Goal: Task Accomplishment & Management: Use online tool/utility

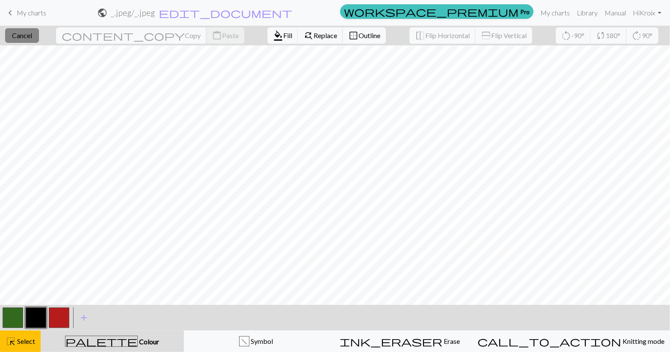
click at [34, 30] on button "close Cancel" at bounding box center [22, 35] width 34 height 15
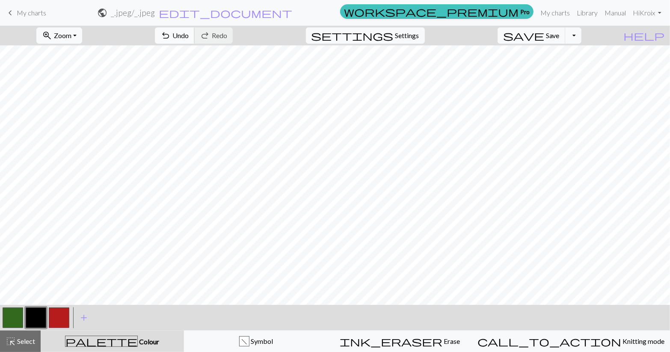
click at [171, 39] on span "undo" at bounding box center [166, 36] width 10 height 12
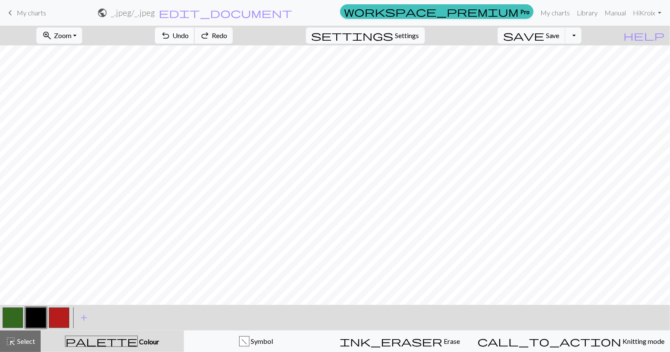
click at [171, 39] on span "undo" at bounding box center [166, 36] width 10 height 12
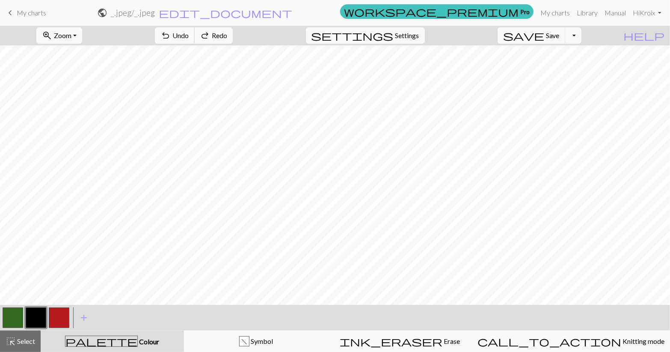
click at [171, 39] on span "undo" at bounding box center [166, 36] width 10 height 12
click at [233, 28] on button "redo Redo Redo" at bounding box center [213, 35] width 39 height 16
click at [194, 27] on button "redo Redo Redo" at bounding box center [213, 35] width 39 height 16
click at [210, 38] on span "redo" at bounding box center [205, 36] width 10 height 12
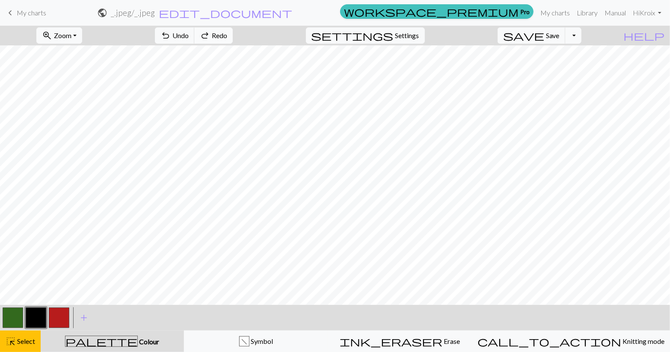
click at [210, 38] on span "redo" at bounding box center [205, 36] width 10 height 12
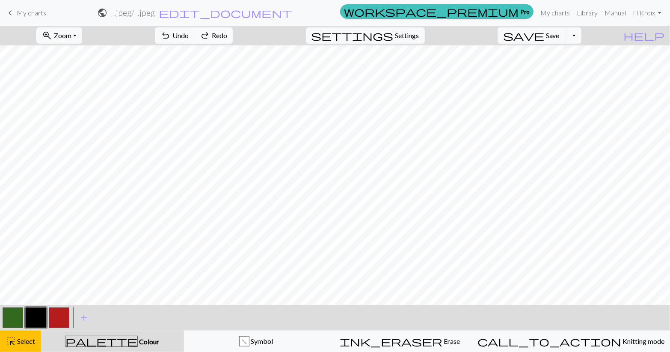
click at [210, 38] on span "redo" at bounding box center [205, 36] width 10 height 12
click at [239, 38] on div "undo Undo Undo redo Redo Redo" at bounding box center [194, 36] width 91 height 20
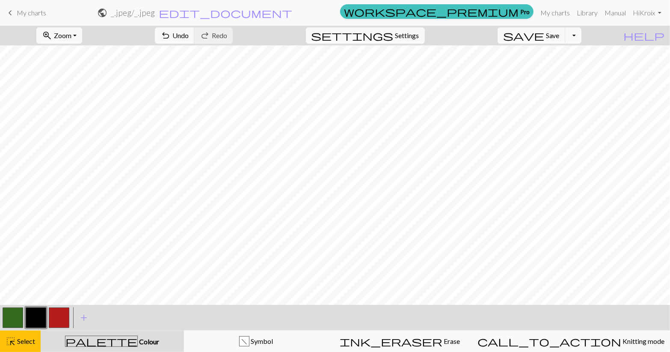
click at [239, 38] on div "undo Undo Undo redo Redo Redo" at bounding box center [194, 36] width 91 height 20
click at [128, 350] on button "palette Colour Colour" at bounding box center [112, 340] width 143 height 21
click at [14, 351] on button "highlight_alt Select Select" at bounding box center [20, 340] width 41 height 21
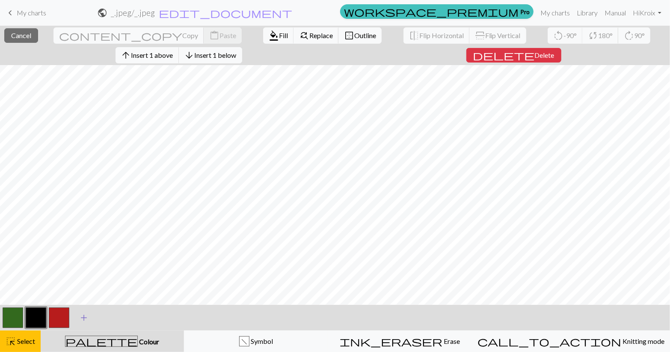
click at [85, 324] on span "add" at bounding box center [84, 318] width 10 height 12
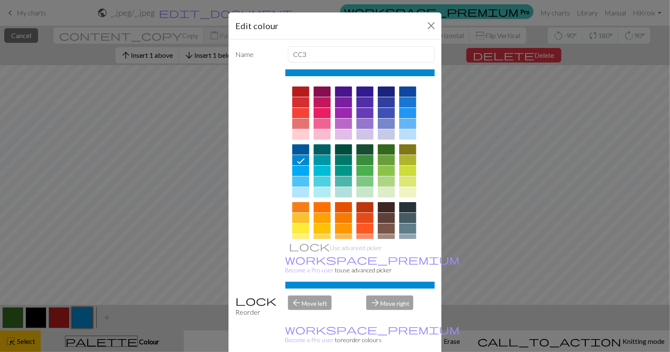
scroll to position [84, 0]
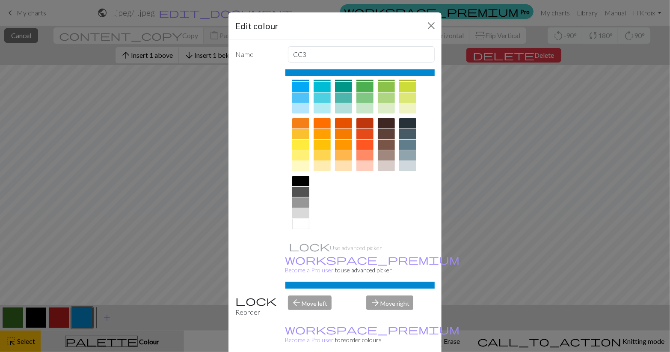
click at [299, 223] on div at bounding box center [300, 224] width 17 height 10
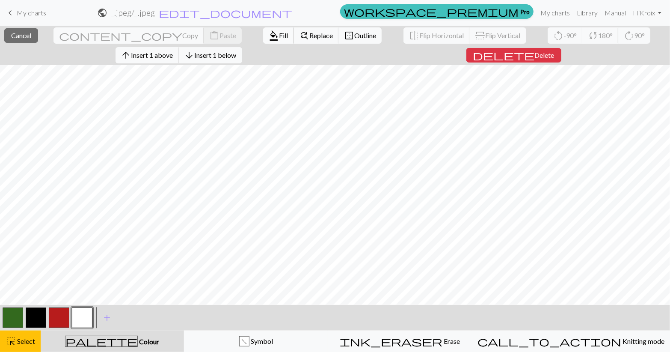
click at [279, 34] on span "Fill" at bounding box center [283, 35] width 9 height 8
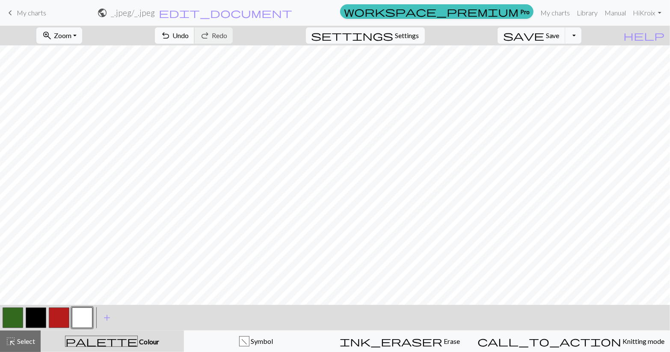
click at [171, 36] on span "undo" at bounding box center [166, 36] width 10 height 12
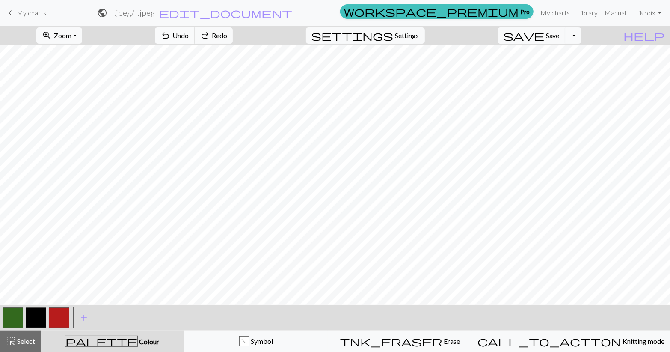
click at [171, 36] on span "undo" at bounding box center [166, 36] width 10 height 12
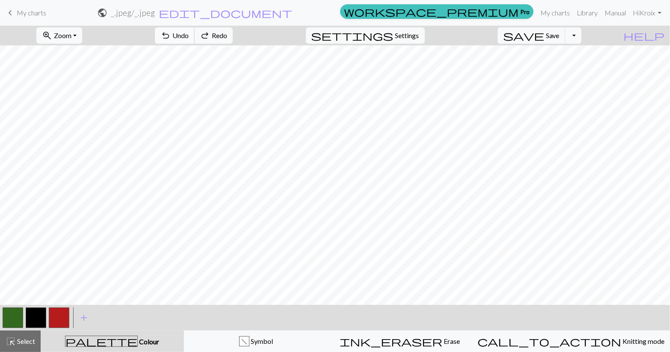
click at [171, 36] on span "undo" at bounding box center [166, 36] width 10 height 12
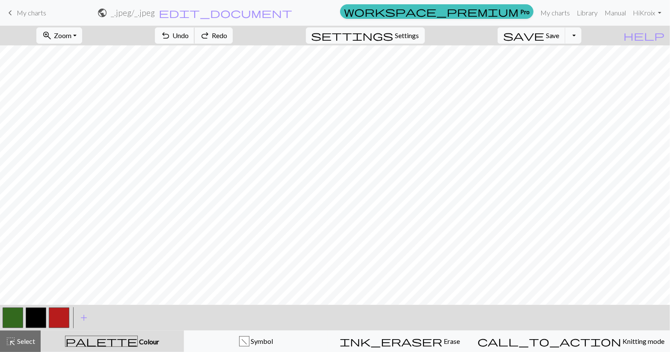
click at [171, 36] on span "undo" at bounding box center [166, 36] width 10 height 12
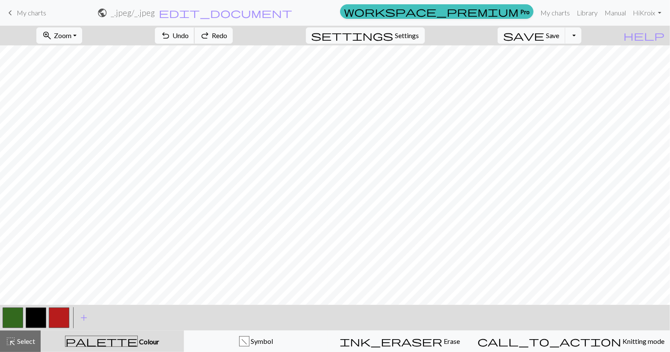
click at [171, 36] on span "undo" at bounding box center [166, 36] width 10 height 12
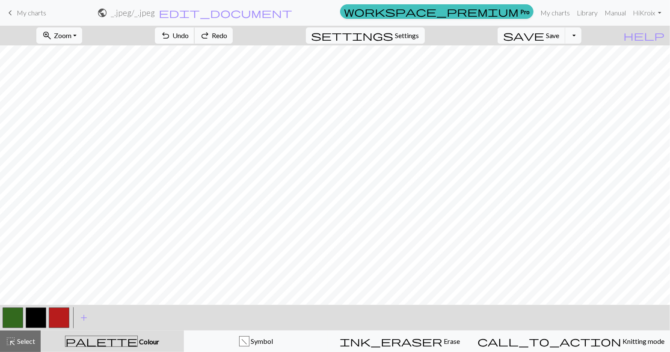
click at [171, 36] on span "undo" at bounding box center [166, 36] width 10 height 12
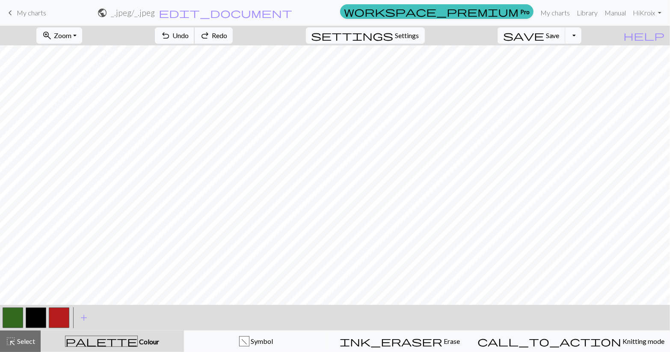
click at [171, 36] on span "undo" at bounding box center [166, 36] width 10 height 12
click at [195, 40] on button "undo Undo Undo" at bounding box center [175, 35] width 40 height 16
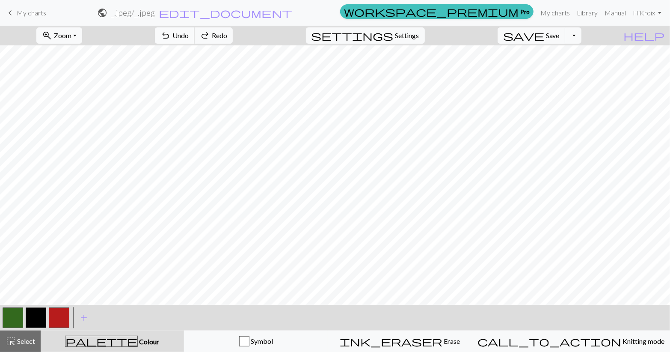
click at [195, 40] on button "undo Undo Undo" at bounding box center [175, 35] width 40 height 16
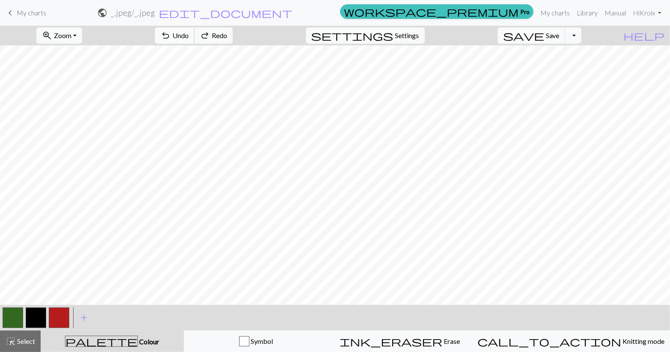
click at [195, 40] on button "undo Undo Undo" at bounding box center [175, 35] width 40 height 16
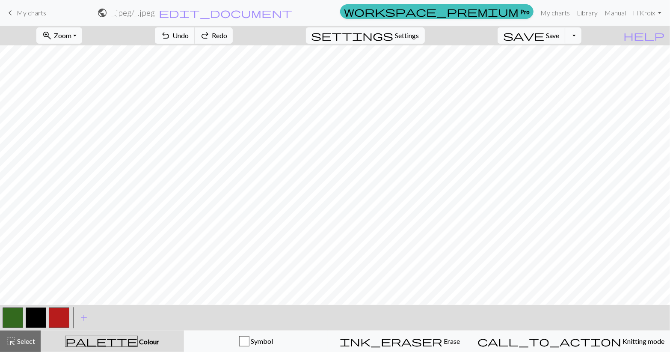
click at [195, 40] on button "undo Undo Undo" at bounding box center [175, 35] width 40 height 16
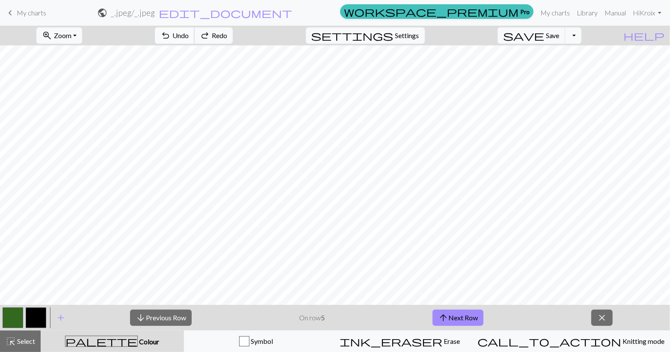
click at [195, 40] on button "undo Undo Undo" at bounding box center [175, 35] width 40 height 16
click at [227, 35] on span "Redo" at bounding box center [219, 35] width 15 height 8
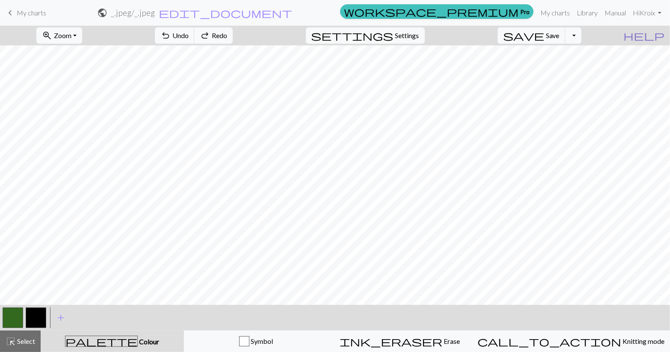
click at [663, 34] on span "help" at bounding box center [644, 36] width 41 height 12
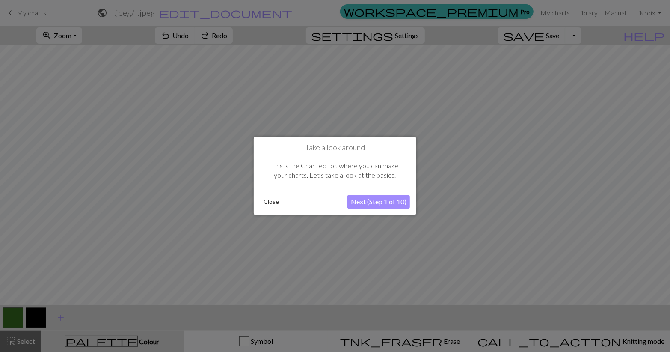
click at [275, 198] on button "Close" at bounding box center [271, 202] width 22 height 13
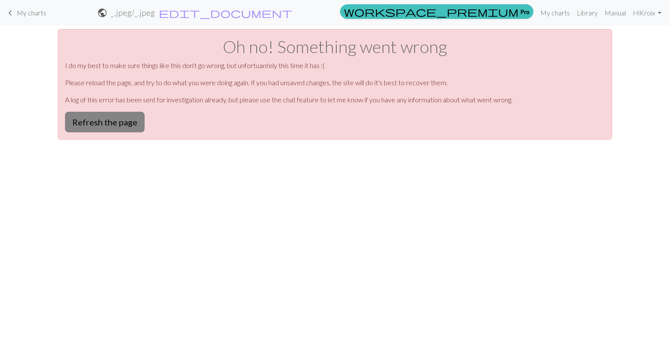
click at [113, 127] on button "Refresh the page" at bounding box center [105, 122] width 80 height 21
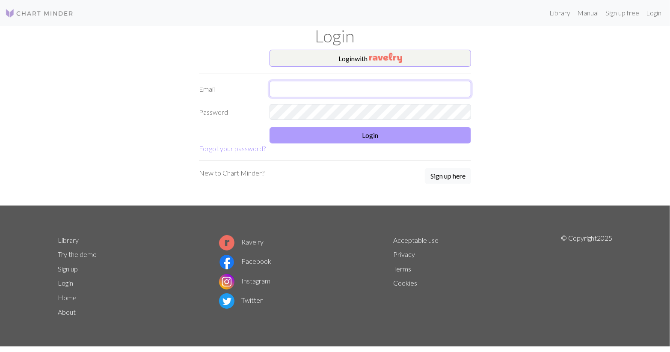
type input "kroix.owl.raven333@gmail.com"
click at [344, 133] on button "Login" at bounding box center [371, 135] width 202 height 16
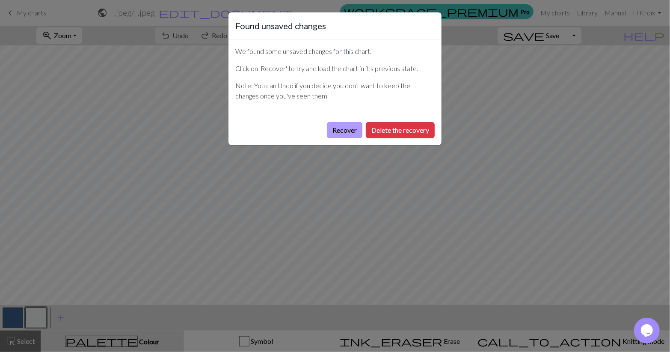
click at [348, 131] on button "Recover" at bounding box center [345, 130] width 36 height 16
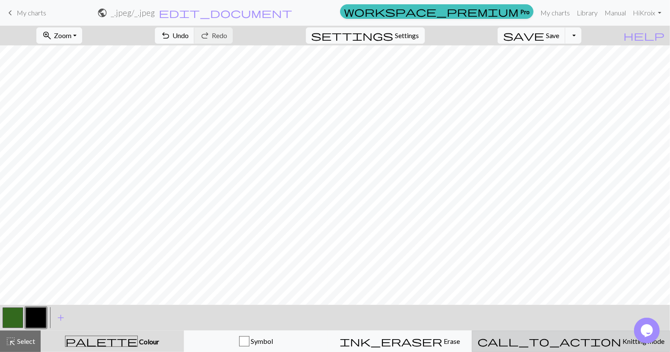
click at [529, 349] on button "call_to_action Knitting mode Knitting mode" at bounding box center [571, 340] width 198 height 21
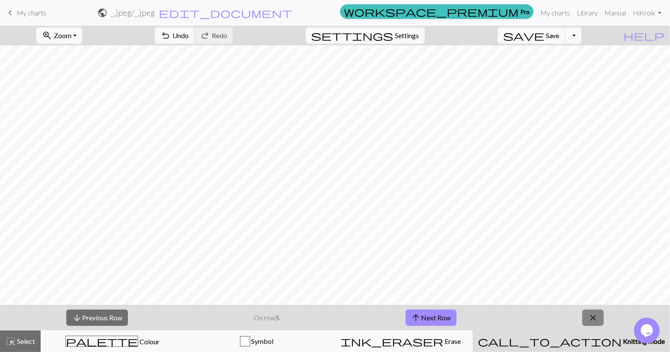
click at [598, 318] on span "close" at bounding box center [593, 318] width 10 height 12
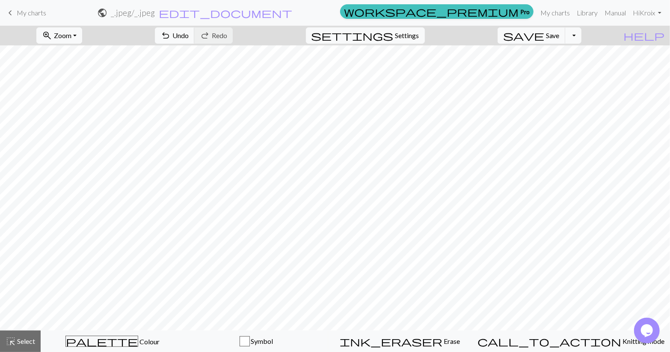
click at [22, 13] on span "My charts" at bounding box center [32, 13] width 30 height 8
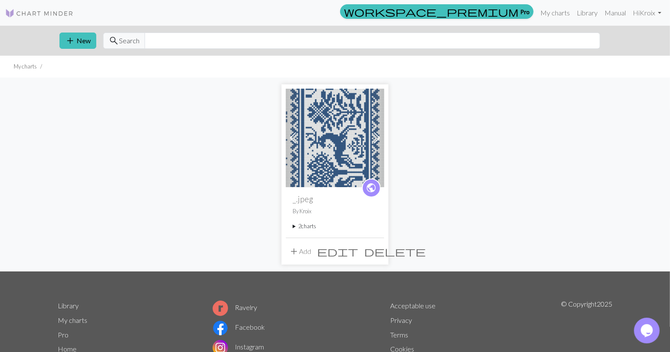
click at [294, 247] on span "add" at bounding box center [294, 251] width 10 height 12
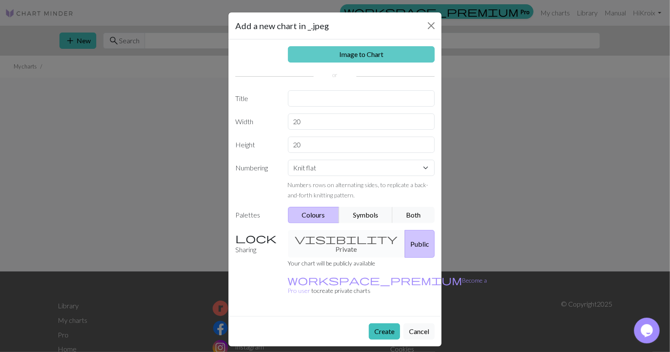
click at [348, 54] on link "Image to Chart" at bounding box center [361, 54] width 147 height 16
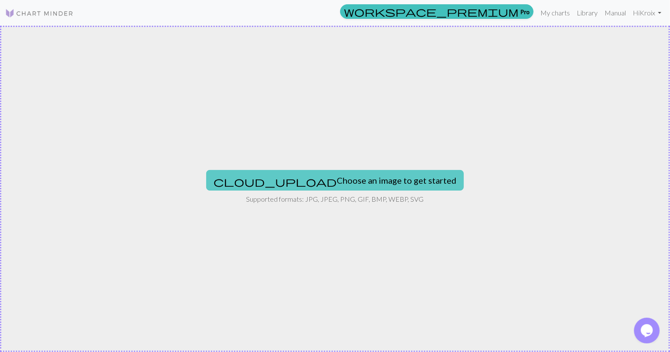
click at [315, 178] on button "cloud_upload Choose an image to get started" at bounding box center [335, 180] width 258 height 21
type input "C:\fakepath\cropped deer knit chart~2.png"
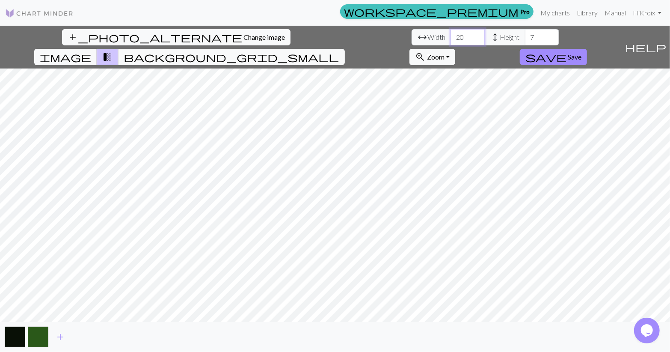
click at [451, 39] on input "20" at bounding box center [468, 37] width 34 height 16
click at [451, 36] on input "20" at bounding box center [468, 37] width 34 height 16
type input "2"
click at [451, 34] on input "64" at bounding box center [468, 37] width 34 height 16
type input "65"
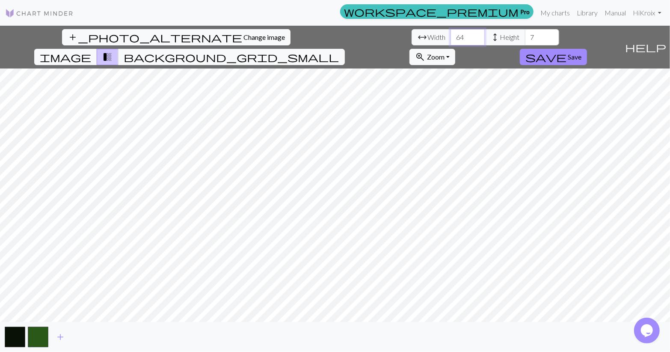
click at [451, 34] on input "65" at bounding box center [468, 37] width 34 height 16
click at [525, 35] on input "7" at bounding box center [542, 37] width 34 height 16
click at [525, 41] on input "120" at bounding box center [542, 37] width 34 height 16
type input "1"
click at [525, 35] on input "1" at bounding box center [542, 37] width 34 height 16
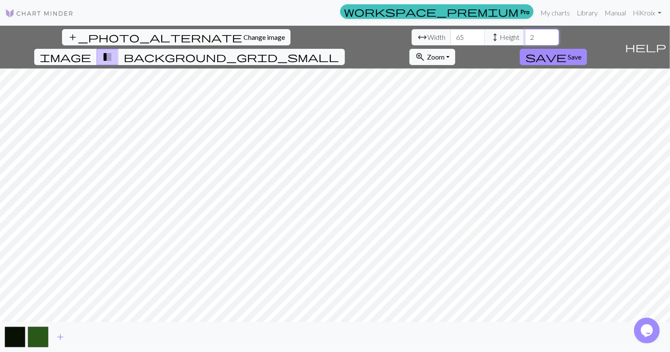
click at [525, 35] on input "2" at bounding box center [542, 37] width 34 height 16
click at [525, 35] on input "3" at bounding box center [542, 37] width 34 height 16
click at [525, 35] on input "4" at bounding box center [542, 37] width 34 height 16
click at [525, 35] on input "5" at bounding box center [542, 37] width 34 height 16
click at [525, 35] on input "6" at bounding box center [542, 37] width 34 height 16
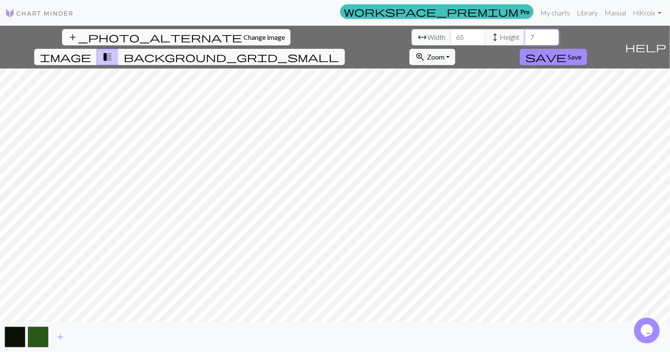
click at [525, 35] on input "7" at bounding box center [542, 37] width 34 height 16
click at [525, 35] on input "8" at bounding box center [542, 37] width 34 height 16
click at [525, 35] on input "9" at bounding box center [542, 37] width 34 height 16
click at [525, 35] on input "10" at bounding box center [542, 37] width 34 height 16
click at [525, 35] on input "11" at bounding box center [542, 37] width 34 height 16
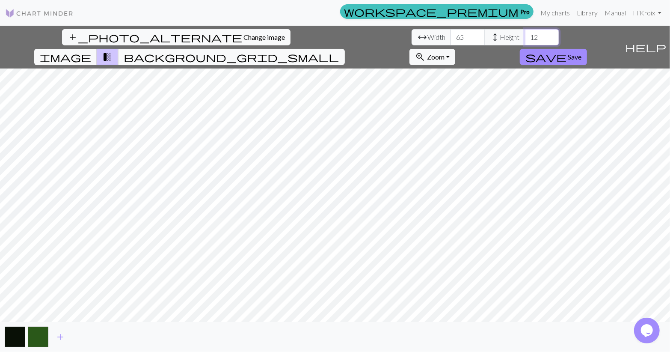
click at [525, 34] on input "12" at bounding box center [542, 37] width 34 height 16
click at [525, 34] on input "13" at bounding box center [542, 37] width 34 height 16
click at [525, 34] on input "14" at bounding box center [542, 37] width 34 height 16
click at [525, 34] on input "15" at bounding box center [542, 37] width 34 height 16
click at [525, 34] on input "16" at bounding box center [542, 37] width 34 height 16
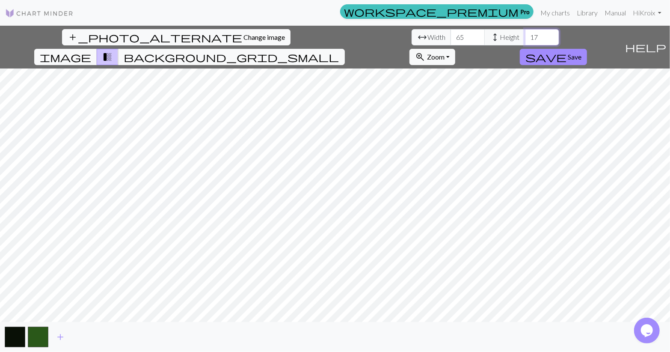
click at [525, 34] on input "17" at bounding box center [542, 37] width 34 height 16
click at [525, 34] on input "18" at bounding box center [542, 37] width 34 height 16
click at [525, 34] on input "19" at bounding box center [542, 37] width 34 height 16
click at [525, 34] on input "20" at bounding box center [542, 37] width 34 height 16
click at [525, 32] on input "21" at bounding box center [542, 37] width 34 height 16
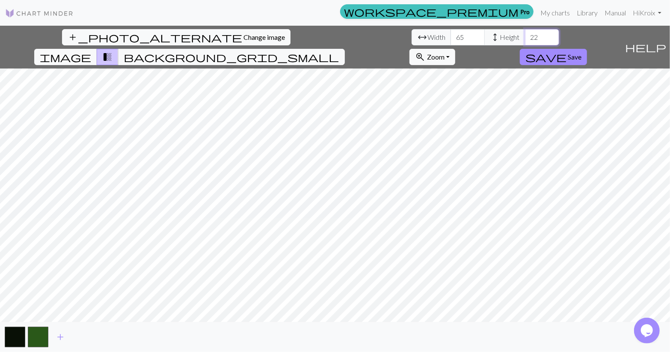
click at [525, 32] on input "22" at bounding box center [542, 37] width 34 height 16
click at [525, 32] on input "23" at bounding box center [542, 37] width 34 height 16
click at [525, 32] on input "24" at bounding box center [542, 37] width 34 height 16
click at [525, 32] on input "25" at bounding box center [542, 37] width 34 height 16
click at [525, 32] on input "26" at bounding box center [542, 37] width 34 height 16
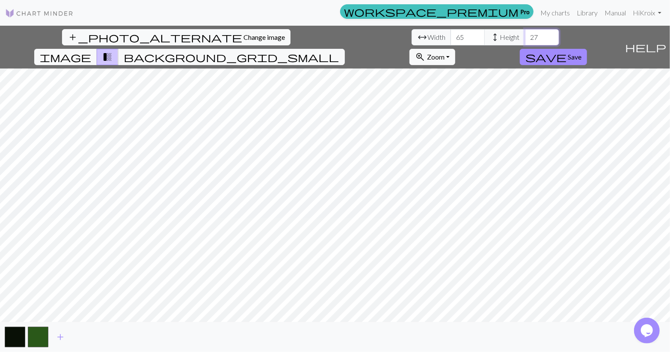
click at [525, 33] on input "27" at bounding box center [542, 37] width 34 height 16
click at [525, 33] on input "28" at bounding box center [542, 37] width 34 height 16
click at [525, 33] on input "29" at bounding box center [542, 37] width 34 height 16
click at [525, 33] on input "30" at bounding box center [542, 37] width 34 height 16
click at [525, 33] on input "31" at bounding box center [542, 37] width 34 height 16
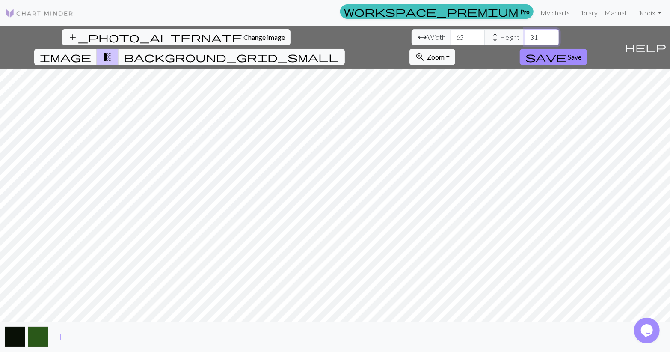
type input "30"
click at [525, 41] on input "30" at bounding box center [542, 37] width 34 height 16
click at [451, 34] on input "65" at bounding box center [468, 37] width 34 height 16
type input "66"
click at [451, 33] on input "66" at bounding box center [468, 37] width 34 height 16
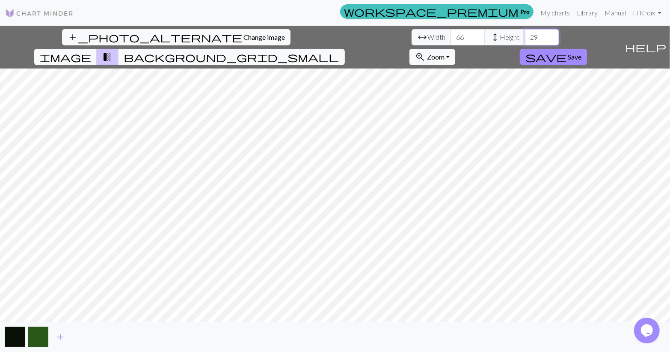
click at [525, 40] on input "29" at bounding box center [542, 37] width 34 height 16
click at [525, 40] on input "28" at bounding box center [542, 37] width 34 height 16
click at [525, 40] on input "27" at bounding box center [542, 37] width 34 height 16
type input "28"
click at [525, 34] on input "28" at bounding box center [542, 37] width 34 height 16
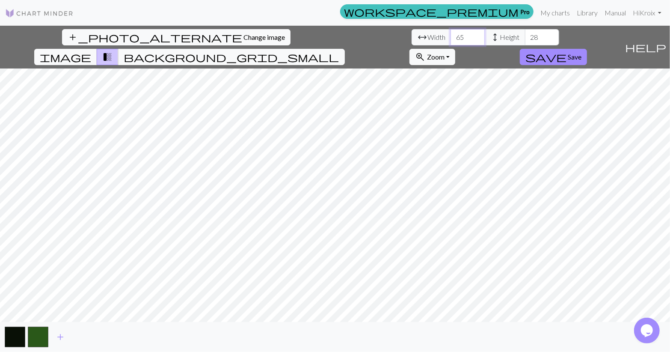
click at [451, 39] on input "65" at bounding box center [468, 37] width 34 height 16
click at [451, 32] on input "66" at bounding box center [468, 37] width 34 height 16
click at [451, 32] on input "67" at bounding box center [468, 37] width 34 height 16
click at [451, 32] on input "68" at bounding box center [468, 37] width 34 height 16
click at [451, 32] on input "69" at bounding box center [468, 37] width 34 height 16
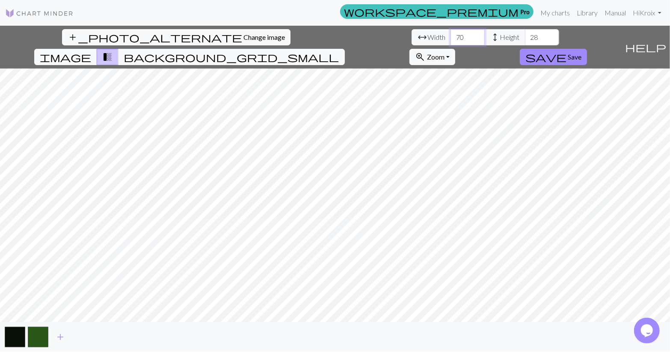
click at [451, 34] on input "70" at bounding box center [468, 37] width 34 height 16
click at [451, 34] on input "71" at bounding box center [468, 37] width 34 height 16
click at [451, 34] on input "72" at bounding box center [468, 37] width 34 height 16
click at [451, 34] on input "73" at bounding box center [468, 37] width 34 height 16
click at [451, 34] on input "74" at bounding box center [468, 37] width 34 height 16
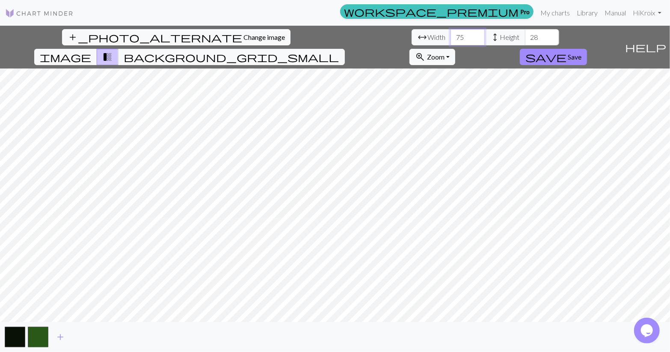
click at [451, 34] on input "75" at bounding box center [468, 37] width 34 height 16
click at [451, 34] on input "76" at bounding box center [468, 37] width 34 height 16
click at [451, 34] on input "77" at bounding box center [468, 37] width 34 height 16
click at [451, 34] on input "78" at bounding box center [468, 37] width 34 height 16
click at [451, 34] on input "79" at bounding box center [468, 37] width 34 height 16
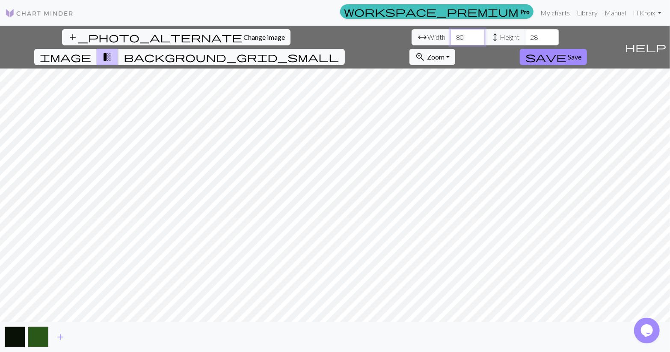
click at [451, 34] on input "80" at bounding box center [468, 37] width 34 height 16
click at [451, 34] on input "81" at bounding box center [468, 37] width 34 height 16
click at [451, 34] on input "82" at bounding box center [468, 37] width 34 height 16
click at [451, 34] on input "83" at bounding box center [468, 37] width 34 height 16
click at [451, 34] on input "84" at bounding box center [468, 37] width 34 height 16
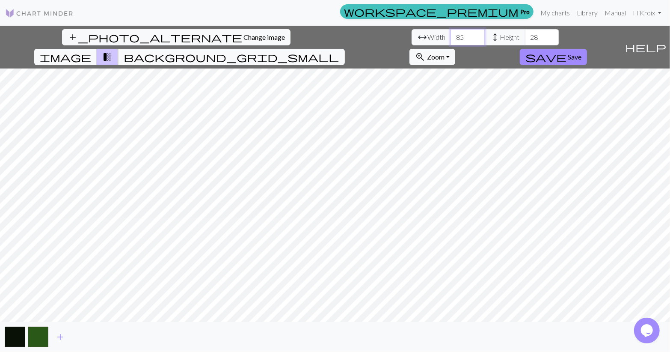
click at [451, 34] on input "85" at bounding box center [468, 37] width 34 height 16
click at [451, 34] on input "86" at bounding box center [468, 37] width 34 height 16
click at [451, 34] on input "87" at bounding box center [468, 37] width 34 height 16
click at [451, 34] on input "88" at bounding box center [468, 37] width 34 height 16
click at [451, 34] on input "89" at bounding box center [468, 37] width 34 height 16
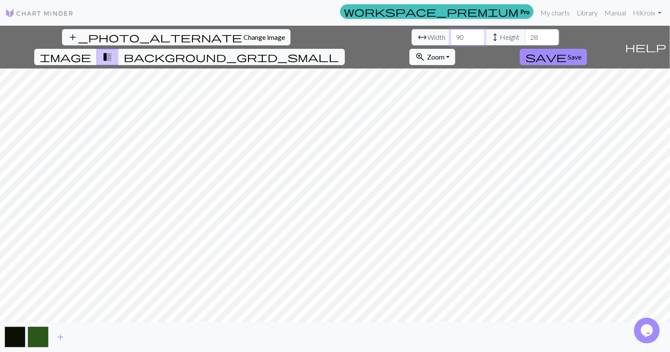
click at [451, 33] on input "90" at bounding box center [468, 37] width 34 height 16
click at [451, 40] on input "89" at bounding box center [468, 37] width 34 height 16
click at [451, 40] on input "88" at bounding box center [468, 37] width 34 height 16
click at [451, 40] on input "87" at bounding box center [468, 37] width 34 height 16
click at [451, 40] on input "86" at bounding box center [468, 37] width 34 height 16
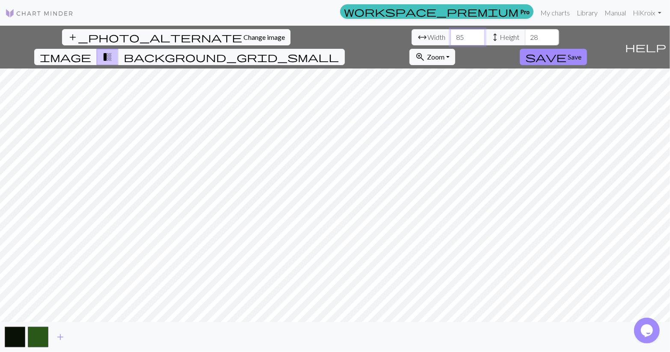
click at [451, 40] on input "85" at bounding box center [468, 37] width 34 height 16
click at [451, 40] on input "84" at bounding box center [468, 37] width 34 height 16
click at [451, 40] on input "83" at bounding box center [468, 37] width 34 height 16
click at [451, 40] on input "82" at bounding box center [468, 37] width 34 height 16
click at [451, 40] on input "81" at bounding box center [468, 37] width 34 height 16
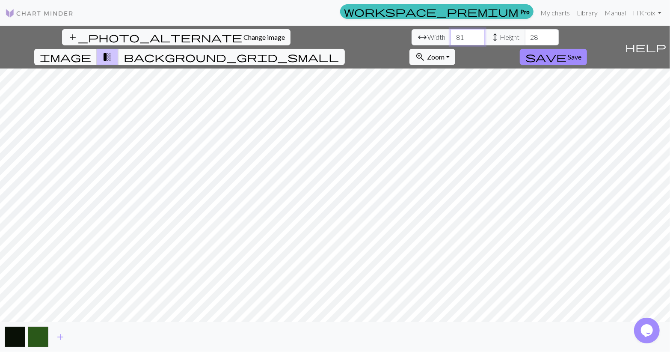
type input "80"
click at [451, 40] on input "80" at bounding box center [468, 37] width 34 height 16
click at [525, 39] on input "27" at bounding box center [542, 37] width 34 height 16
click at [525, 39] on input "26" at bounding box center [542, 37] width 34 height 16
click at [525, 39] on input "25" at bounding box center [542, 37] width 34 height 16
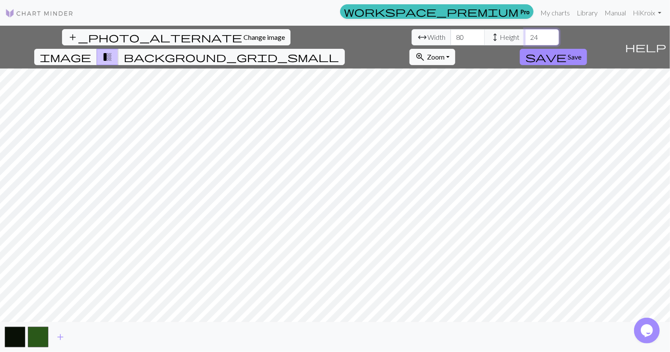
click at [525, 39] on input "24" at bounding box center [542, 37] width 34 height 16
click at [525, 41] on input "23" at bounding box center [542, 37] width 34 height 16
click at [525, 41] on input "22" at bounding box center [542, 37] width 34 height 16
click at [525, 41] on input "21" at bounding box center [542, 37] width 34 height 16
click at [525, 41] on input "20" at bounding box center [542, 37] width 34 height 16
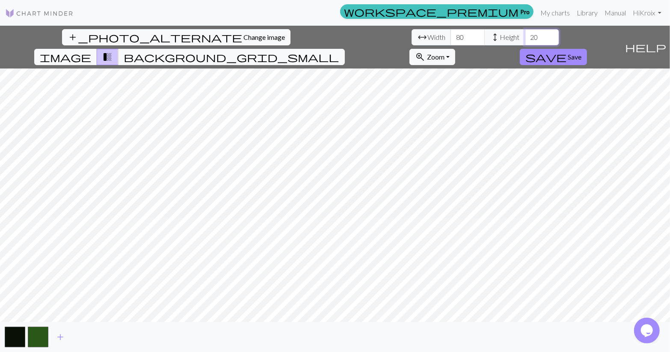
type input "21"
click at [525, 33] on input "21" at bounding box center [542, 37] width 34 height 16
click at [451, 33] on input "81" at bounding box center [468, 37] width 34 height 16
click at [451, 33] on input "82" at bounding box center [468, 37] width 34 height 16
click at [451, 33] on input "83" at bounding box center [468, 37] width 34 height 16
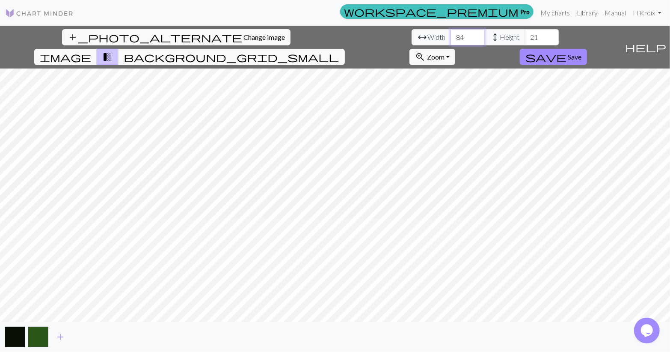
click at [451, 33] on input "84" at bounding box center [468, 37] width 34 height 16
click at [451, 33] on input "85" at bounding box center [468, 37] width 34 height 16
click at [451, 33] on input "86" at bounding box center [468, 37] width 34 height 16
click at [451, 33] on input "87" at bounding box center [468, 37] width 34 height 16
click at [451, 33] on input "88" at bounding box center [468, 37] width 34 height 16
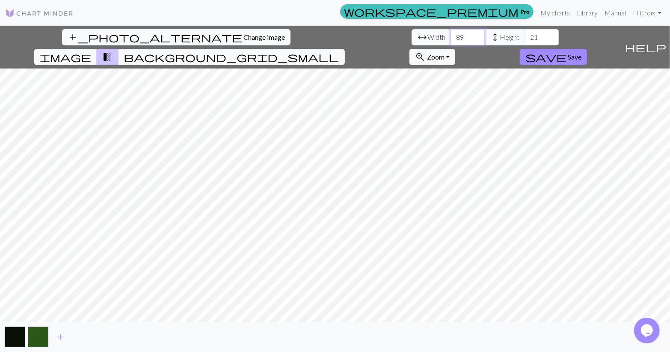
click at [451, 33] on input "89" at bounding box center [468, 37] width 34 height 16
click at [451, 33] on input "90" at bounding box center [468, 37] width 34 height 16
click at [451, 33] on input "91" at bounding box center [468, 37] width 34 height 16
click at [451, 33] on input "92" at bounding box center [468, 37] width 34 height 16
click at [451, 33] on input "93" at bounding box center [468, 37] width 34 height 16
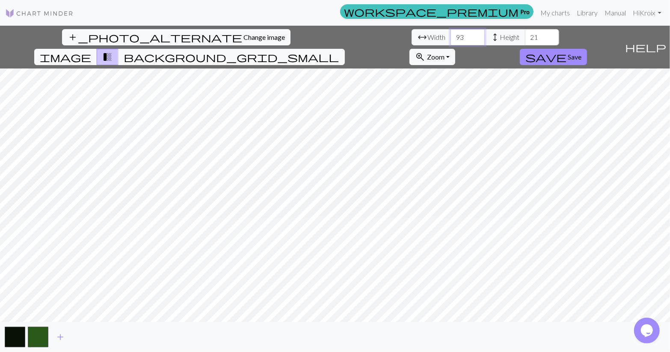
click at [451, 33] on input "94" at bounding box center [468, 37] width 34 height 16
click at [451, 33] on input "95" at bounding box center [468, 37] width 34 height 16
click at [451, 33] on input "96" at bounding box center [468, 37] width 34 height 16
click at [451, 33] on input "97" at bounding box center [468, 37] width 34 height 16
click at [451, 33] on input "98" at bounding box center [468, 37] width 34 height 16
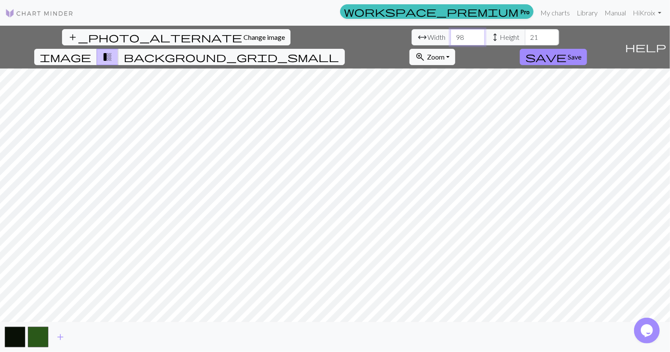
click at [451, 33] on input "99" at bounding box center [468, 37] width 34 height 16
click at [451, 33] on input "100" at bounding box center [468, 37] width 34 height 16
click at [451, 38] on input "99" at bounding box center [468, 37] width 34 height 16
click at [451, 38] on input "98" at bounding box center [468, 37] width 34 height 16
click at [451, 38] on input "97" at bounding box center [468, 37] width 34 height 16
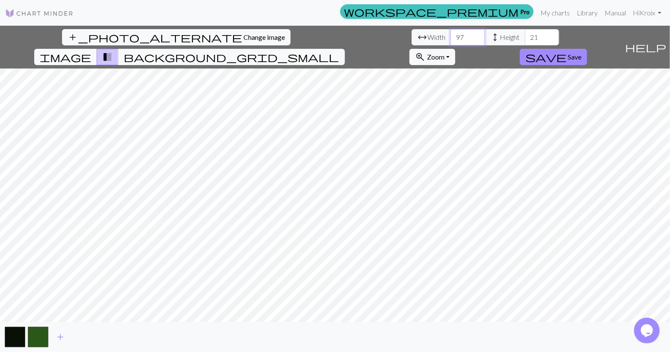
click at [451, 38] on input "96" at bounding box center [468, 37] width 34 height 16
click at [451, 38] on input "95" at bounding box center [468, 37] width 34 height 16
click at [451, 38] on input "94" at bounding box center [468, 37] width 34 height 16
click at [451, 38] on input "93" at bounding box center [468, 37] width 34 height 16
click at [451, 38] on input "92" at bounding box center [468, 37] width 34 height 16
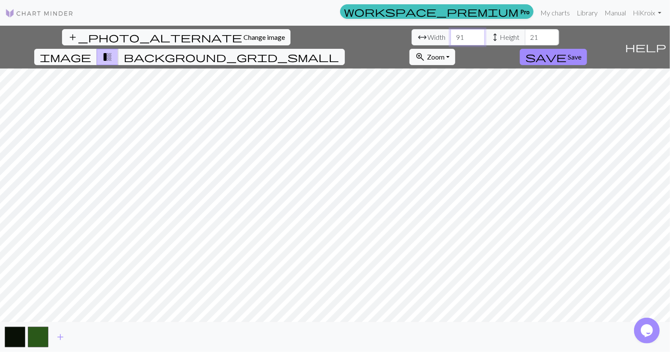
click at [451, 38] on input "91" at bounding box center [468, 37] width 34 height 16
click at [451, 38] on input "90" at bounding box center [468, 37] width 34 height 16
click at [451, 38] on input "89" at bounding box center [468, 37] width 34 height 16
click at [451, 38] on input "88" at bounding box center [468, 37] width 34 height 16
click at [451, 38] on input "87" at bounding box center [468, 37] width 34 height 16
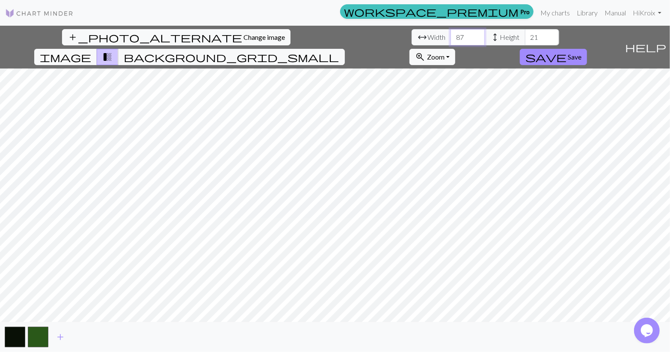
click at [451, 38] on input "86" at bounding box center [468, 37] width 34 height 16
click at [451, 38] on input "85" at bounding box center [468, 37] width 34 height 16
click at [451, 38] on input "84" at bounding box center [468, 37] width 34 height 16
click at [451, 38] on input "83" at bounding box center [468, 37] width 34 height 16
click at [451, 38] on input "82" at bounding box center [468, 37] width 34 height 16
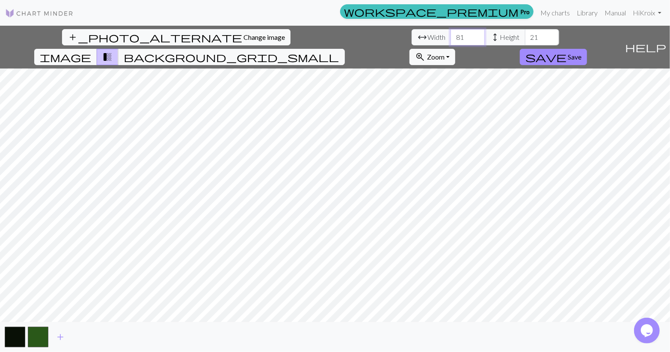
click at [451, 38] on input "81" at bounding box center [468, 37] width 34 height 16
click at [451, 38] on input "80" at bounding box center [468, 37] width 34 height 16
click at [451, 38] on input "79" at bounding box center [468, 37] width 34 height 16
click at [451, 38] on input "78" at bounding box center [468, 37] width 34 height 16
click at [451, 38] on input "77" at bounding box center [468, 37] width 34 height 16
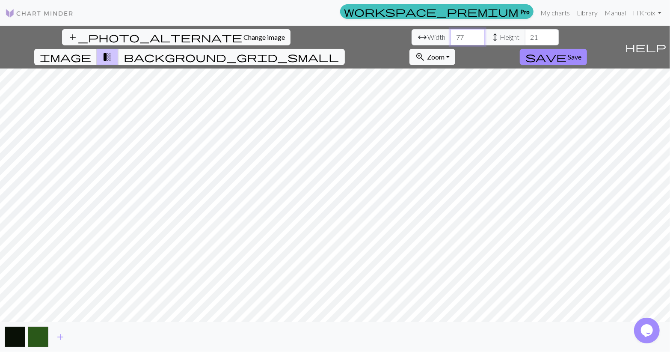
click at [451, 38] on input "76" at bounding box center [468, 37] width 34 height 16
click at [451, 38] on input "75" at bounding box center [468, 37] width 34 height 16
click at [451, 38] on input "74" at bounding box center [468, 37] width 34 height 16
click at [451, 38] on input "73" at bounding box center [468, 37] width 34 height 16
click at [451, 38] on input "72" at bounding box center [468, 37] width 34 height 16
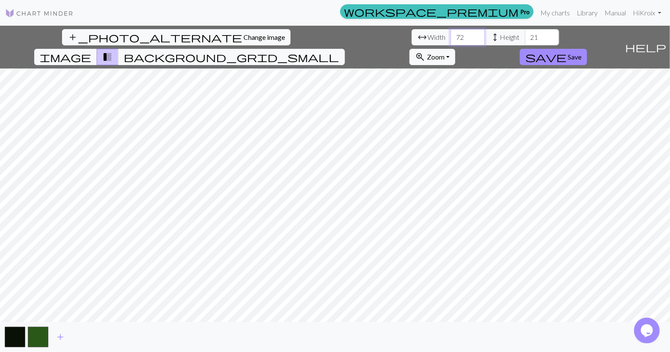
click at [451, 38] on input "71" at bounding box center [468, 37] width 34 height 16
click at [451, 38] on input "70" at bounding box center [468, 37] width 34 height 16
click at [451, 38] on input "69" at bounding box center [468, 37] width 34 height 16
click at [451, 38] on input "68" at bounding box center [468, 37] width 34 height 16
click at [451, 38] on input "67" at bounding box center [468, 37] width 34 height 16
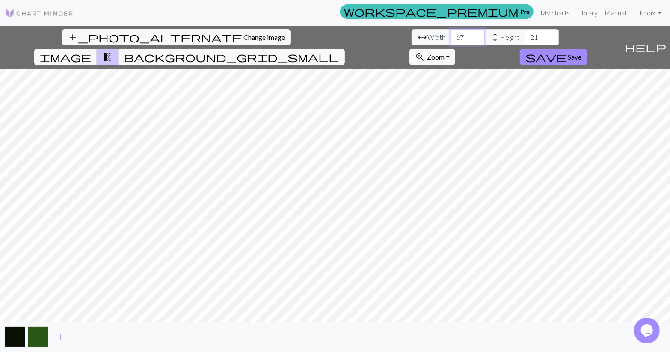
click at [451, 38] on input "66" at bounding box center [468, 37] width 34 height 16
click at [451, 38] on input "65" at bounding box center [468, 37] width 34 height 16
click at [451, 38] on input "64" at bounding box center [468, 37] width 34 height 16
click at [451, 38] on input "63" at bounding box center [468, 37] width 34 height 16
click at [451, 38] on input "62" at bounding box center [468, 37] width 34 height 16
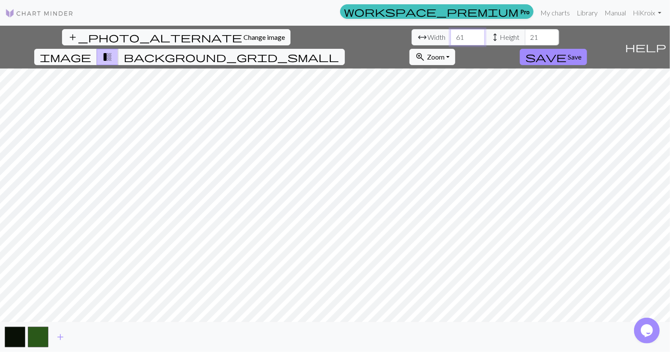
click at [451, 38] on input "61" at bounding box center [468, 37] width 34 height 16
click at [451, 38] on input "60" at bounding box center [468, 37] width 34 height 16
type input "61"
click at [451, 34] on input "61" at bounding box center [468, 37] width 34 height 16
click at [525, 39] on input "20" at bounding box center [542, 37] width 34 height 16
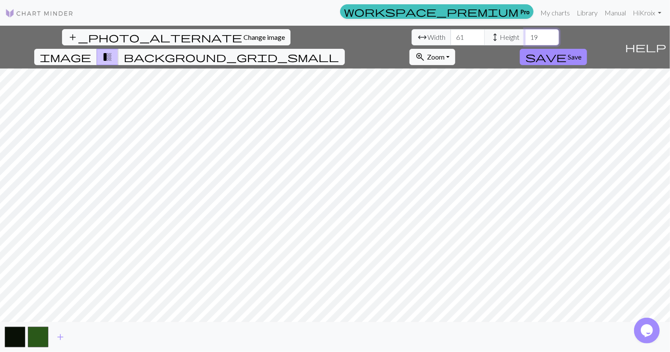
click at [525, 39] on input "19" at bounding box center [542, 37] width 34 height 16
click at [525, 39] on input "18" at bounding box center [542, 37] width 34 height 16
click at [525, 39] on input "17" at bounding box center [542, 37] width 34 height 16
click at [525, 39] on input "16" at bounding box center [542, 37] width 34 height 16
click at [525, 33] on input "17" at bounding box center [542, 37] width 34 height 16
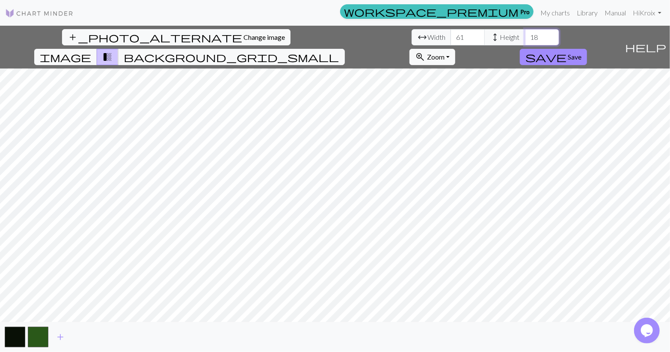
click at [525, 33] on input "18" at bounding box center [542, 37] width 34 height 16
click at [525, 33] on input "19" at bounding box center [542, 37] width 34 height 16
click at [525, 33] on input "20" at bounding box center [542, 37] width 34 height 16
click at [525, 33] on input "21" at bounding box center [542, 37] width 34 height 16
click at [525, 41] on input "20" at bounding box center [542, 37] width 34 height 16
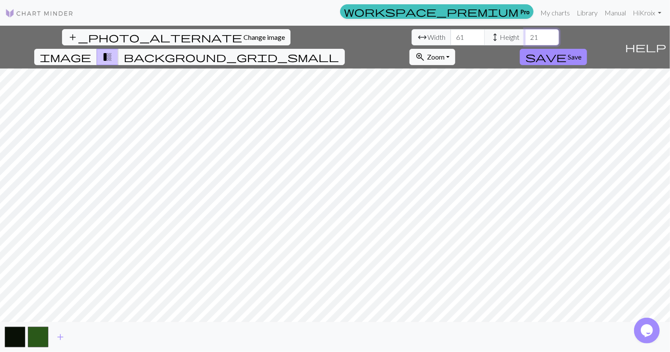
click at [525, 32] on input "21" at bounding box center [542, 37] width 34 height 16
click at [525, 32] on input "22" at bounding box center [542, 37] width 34 height 16
click at [525, 32] on input "23" at bounding box center [542, 37] width 34 height 16
click at [525, 32] on input "24" at bounding box center [542, 37] width 34 height 16
click at [525, 32] on input "25" at bounding box center [542, 37] width 34 height 16
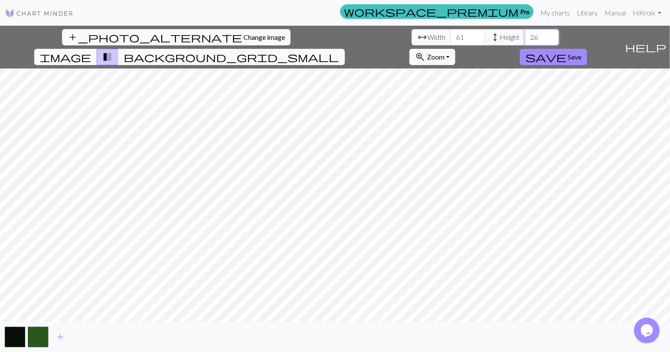
click at [525, 32] on input "26" at bounding box center [542, 37] width 34 height 16
click at [525, 32] on input "27" at bounding box center [542, 37] width 34 height 16
click at [525, 32] on input "28" at bounding box center [542, 37] width 34 height 16
click at [525, 32] on input "29" at bounding box center [542, 37] width 34 height 16
click at [525, 32] on input "30" at bounding box center [542, 37] width 34 height 16
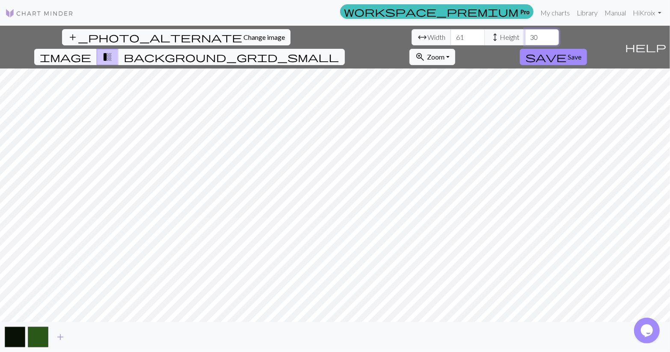
click at [525, 32] on input "31" at bounding box center [542, 37] width 34 height 16
click at [525, 32] on input "32" at bounding box center [542, 37] width 34 height 16
click at [525, 32] on input "33" at bounding box center [542, 37] width 34 height 16
click at [525, 32] on input "34" at bounding box center [542, 37] width 34 height 16
click at [525, 32] on input "35" at bounding box center [542, 37] width 34 height 16
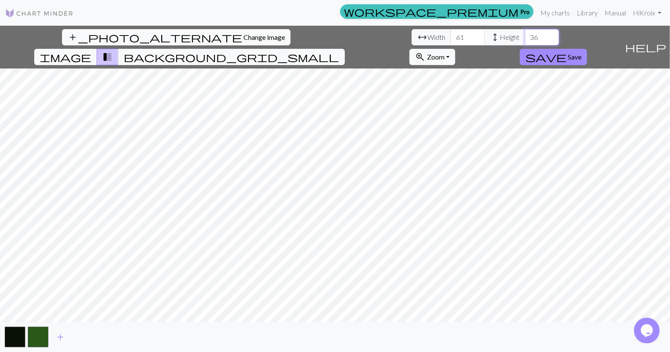
click at [525, 32] on input "36" at bounding box center [542, 37] width 34 height 16
click at [525, 32] on input "37" at bounding box center [542, 37] width 34 height 16
click at [525, 32] on input "38" at bounding box center [542, 37] width 34 height 16
click at [525, 41] on input "37" at bounding box center [542, 37] width 34 height 16
click at [525, 41] on input "36" at bounding box center [542, 37] width 34 height 16
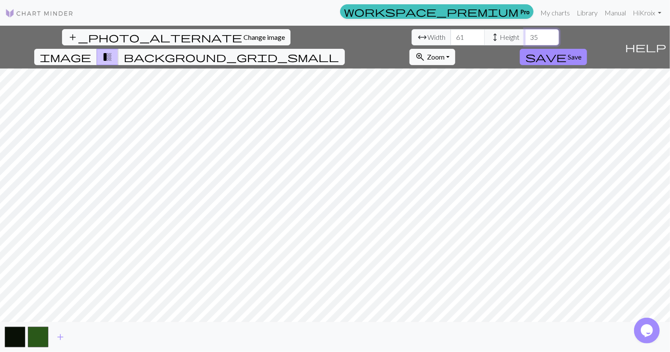
click at [525, 41] on input "35" at bounding box center [542, 37] width 34 height 16
click at [525, 41] on input "34" at bounding box center [542, 37] width 34 height 16
click at [525, 41] on input "33" at bounding box center [542, 37] width 34 height 16
click at [525, 41] on input "32" at bounding box center [542, 37] width 34 height 16
click at [525, 41] on input "31" at bounding box center [542, 37] width 34 height 16
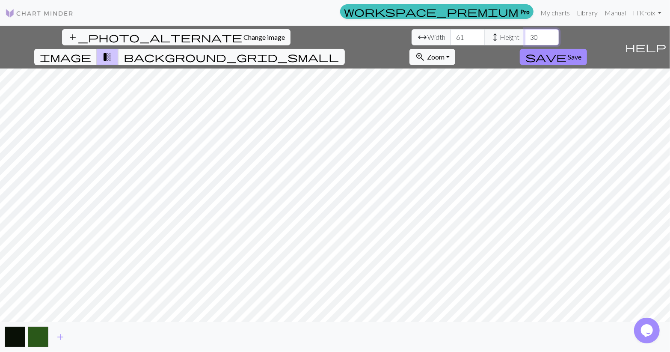
click at [525, 41] on input "30" at bounding box center [542, 37] width 34 height 16
click at [525, 41] on input "29" at bounding box center [542, 37] width 34 height 16
click at [525, 41] on input "28" at bounding box center [542, 37] width 34 height 16
click at [525, 41] on input "27" at bounding box center [542, 37] width 34 height 16
click at [525, 41] on input "26" at bounding box center [542, 37] width 34 height 16
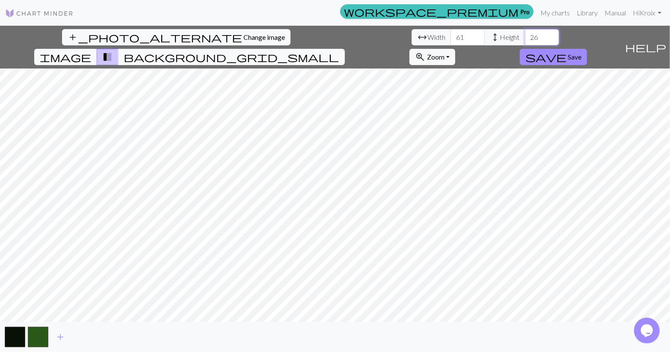
click at [525, 41] on input "25" at bounding box center [542, 37] width 34 height 16
click at [525, 41] on input "24" at bounding box center [542, 37] width 34 height 16
click at [525, 41] on input "23" at bounding box center [542, 37] width 34 height 16
click at [525, 41] on input "22" at bounding box center [542, 37] width 34 height 16
click at [525, 41] on input "21" at bounding box center [542, 37] width 34 height 16
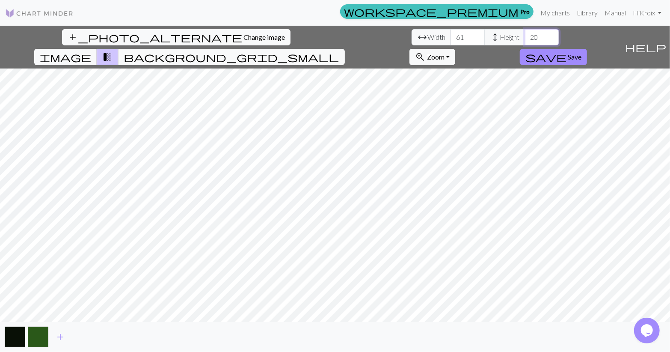
click at [525, 41] on input "20" at bounding box center [542, 37] width 34 height 16
click at [525, 41] on input "19" at bounding box center [542, 37] width 34 height 16
click at [525, 41] on input "18" at bounding box center [542, 37] width 34 height 16
click at [525, 33] on input "19" at bounding box center [542, 37] width 34 height 16
click at [525, 33] on input "20" at bounding box center [542, 37] width 34 height 16
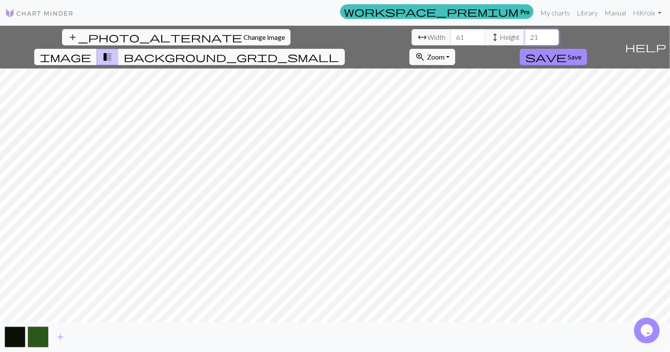
click at [525, 33] on input "21" at bounding box center [542, 37] width 34 height 16
click at [525, 33] on input "22" at bounding box center [542, 37] width 34 height 16
click at [525, 33] on input "23" at bounding box center [542, 37] width 34 height 16
type input "24"
click at [525, 33] on input "24" at bounding box center [542, 37] width 34 height 16
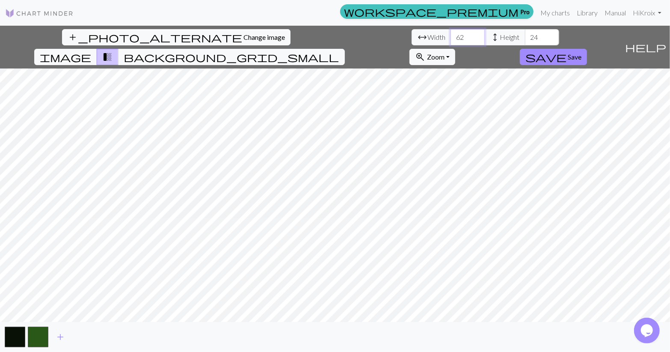
click at [451, 34] on input "62" at bounding box center [468, 37] width 34 height 16
click at [451, 39] on input "61" at bounding box center [468, 37] width 34 height 16
click at [451, 39] on input "60" at bounding box center [468, 37] width 34 height 16
click at [451, 39] on input "59" at bounding box center [468, 37] width 34 height 16
type input "58"
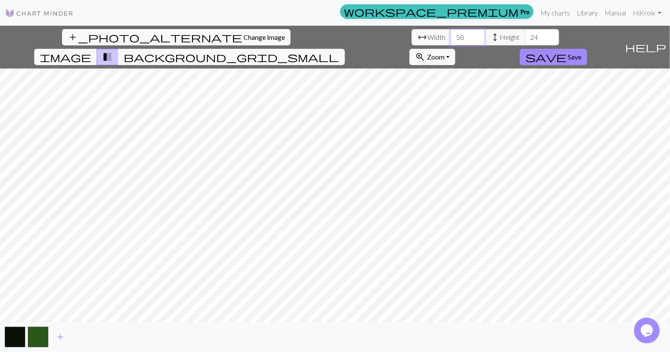
click at [451, 39] on input "58" at bounding box center [468, 37] width 34 height 16
click at [567, 51] on span "save" at bounding box center [546, 57] width 41 height 12
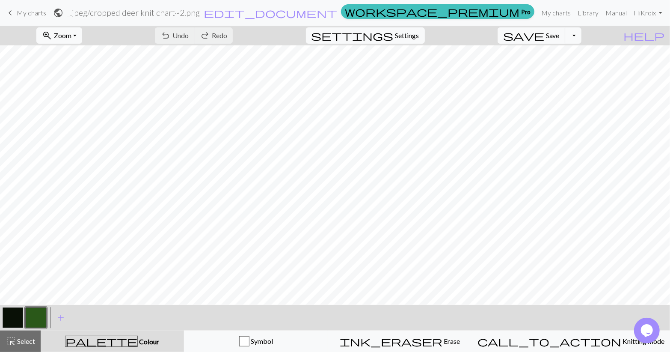
click at [211, 33] on div "undo Undo Undo redo Redo Redo" at bounding box center [194, 36] width 91 height 20
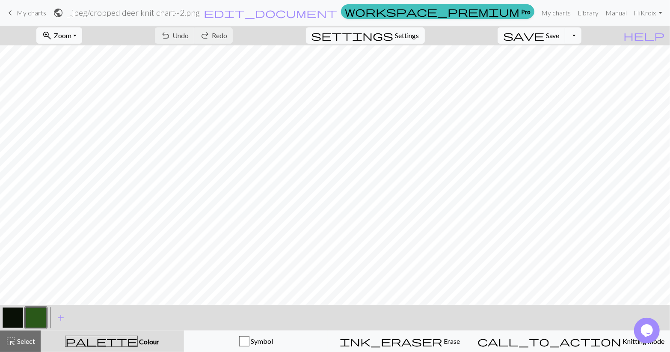
click at [219, 35] on div "undo Undo Undo redo Redo Redo" at bounding box center [194, 36] width 91 height 20
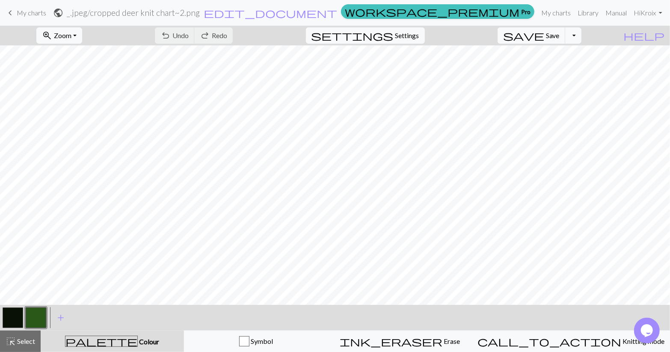
click at [219, 35] on div "undo Undo Undo redo Redo Redo" at bounding box center [194, 36] width 91 height 20
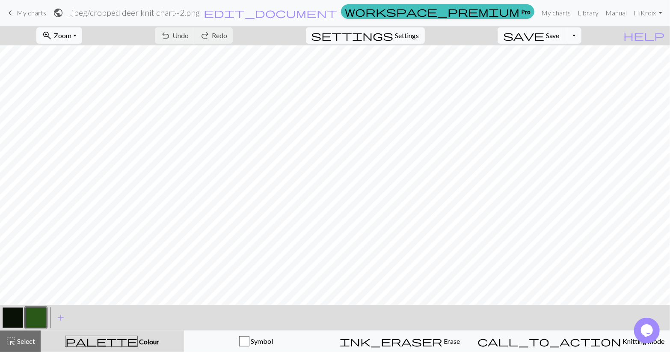
click at [31, 12] on span "My charts" at bounding box center [32, 13] width 30 height 8
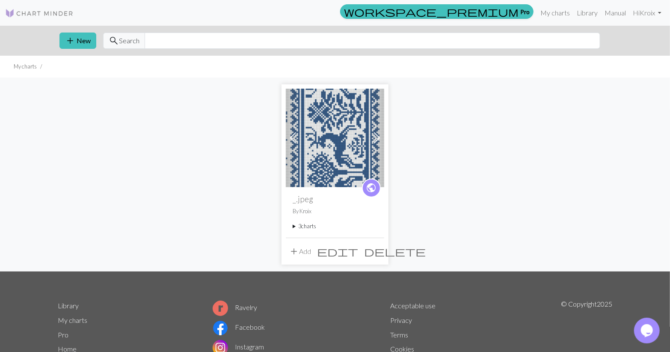
click at [293, 253] on span "add" at bounding box center [294, 251] width 10 height 12
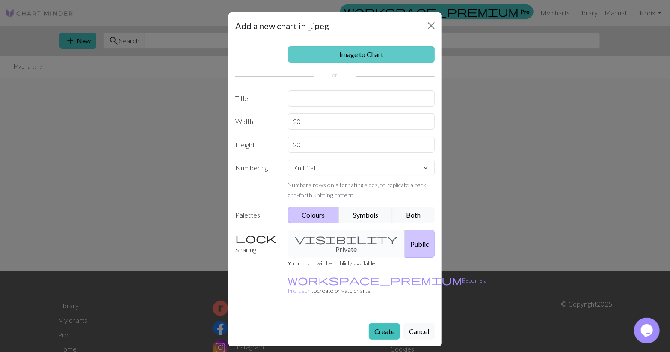
click at [395, 55] on link "Image to Chart" at bounding box center [361, 54] width 147 height 16
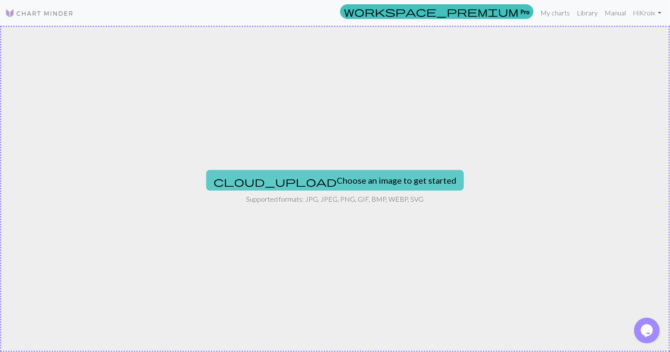
click at [346, 183] on button "cloud_upload Choose an image to get started" at bounding box center [335, 180] width 258 height 21
type input "C:\fakepath\cropped deer knit chart~2.png"
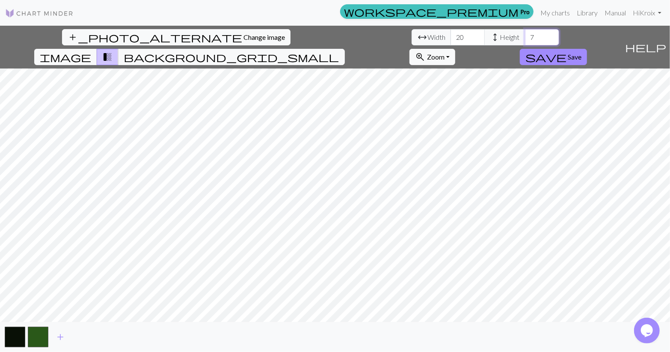
click at [525, 38] on input "7" at bounding box center [542, 37] width 34 height 16
type input "0"
click at [451, 36] on input "20" at bounding box center [468, 37] width 34 height 16
type input "2"
type input "0"
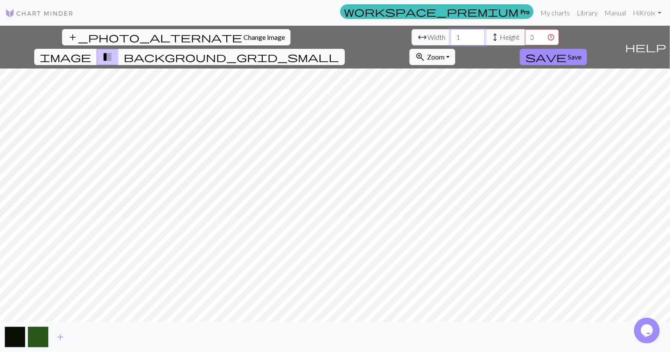
type input "1"
click at [525, 40] on input "-1" at bounding box center [542, 37] width 34 height 16
click at [525, 33] on input "0" at bounding box center [542, 37] width 34 height 16
type input "1"
click at [525, 33] on input "1" at bounding box center [542, 37] width 34 height 16
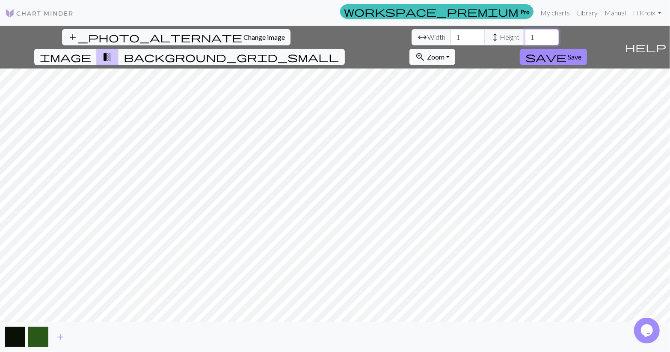
click at [525, 38] on input "1" at bounding box center [542, 37] width 34 height 16
click at [525, 37] on input "1" at bounding box center [542, 37] width 34 height 16
click at [525, 36] on input "1" at bounding box center [542, 37] width 34 height 16
type input "24"
click at [451, 38] on input "1" at bounding box center [468, 37] width 34 height 16
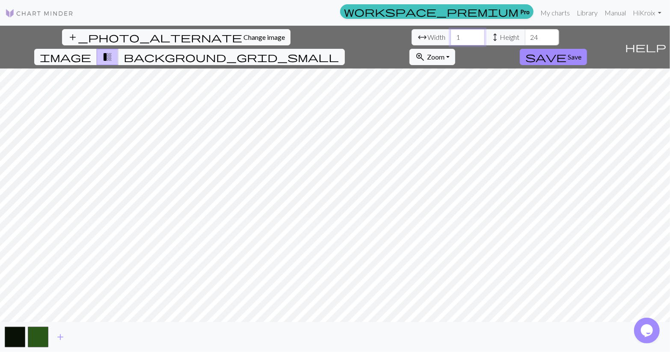
click at [451, 40] on input "1" at bounding box center [468, 37] width 34 height 16
type input "6"
type input "70"
click at [567, 51] on span "save" at bounding box center [546, 57] width 41 height 12
